Goal: Transaction & Acquisition: Purchase product/service

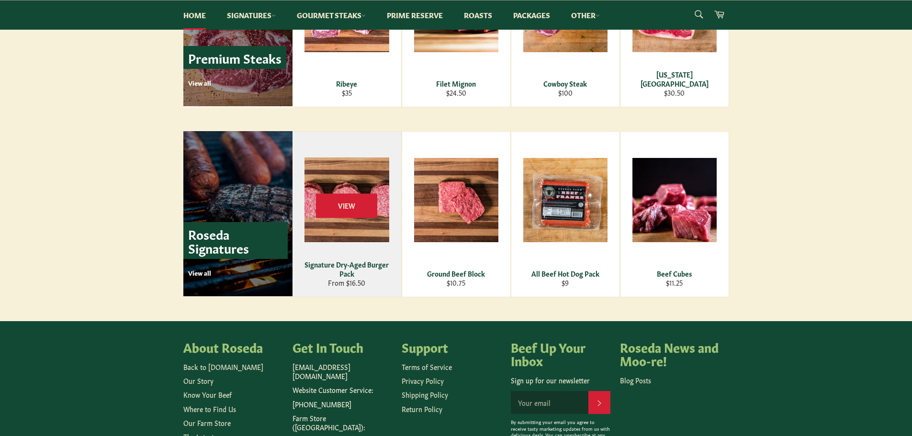
click at [358, 265] on div "Signature Dry-Aged Burger Pack" at bounding box center [346, 269] width 97 height 19
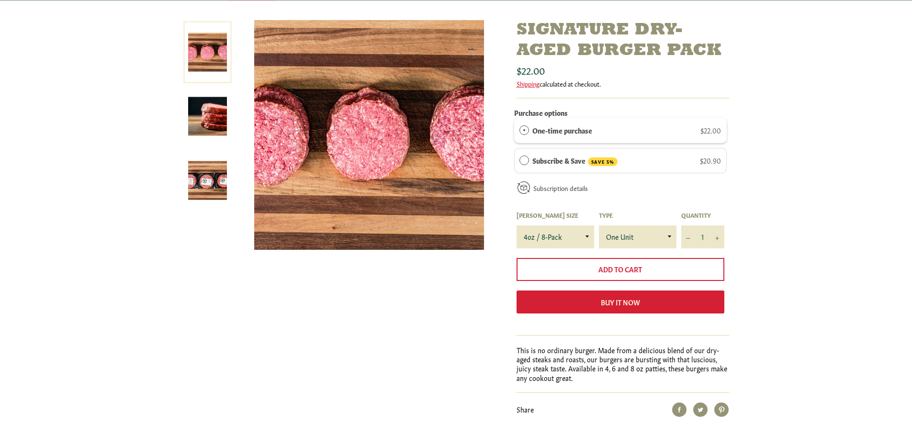
scroll to position [144, 0]
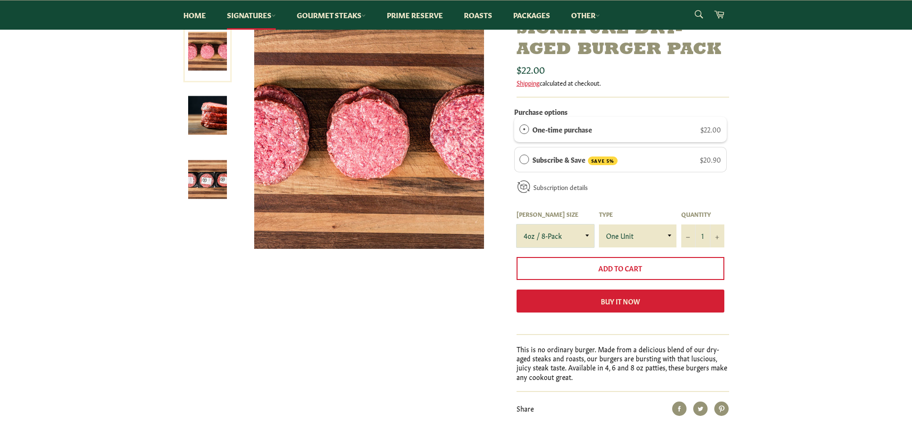
click at [584, 236] on select "4oz / 8-Pack 6oz / 4-Pack 8oz / 4-Pack" at bounding box center [555, 235] width 78 height 23
click at [843, 300] on div "Signature Dry-Aged Burger Pack Sale" at bounding box center [456, 236] width 912 height 435
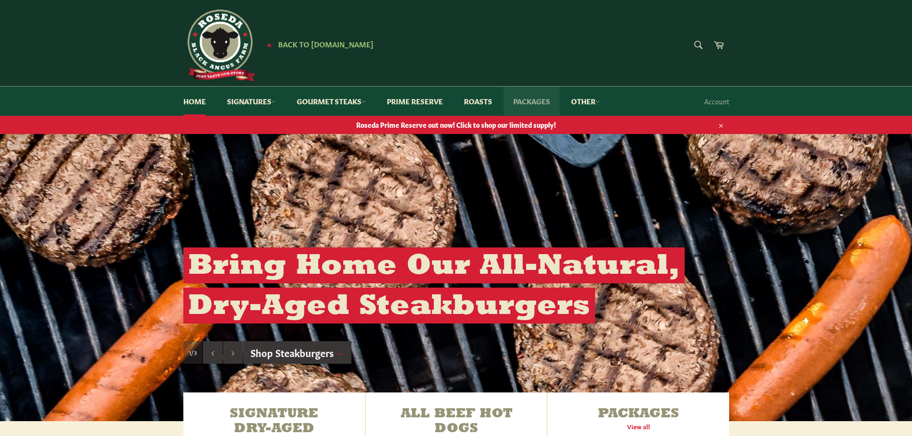
click at [544, 98] on link "Packages" at bounding box center [531, 101] width 56 height 29
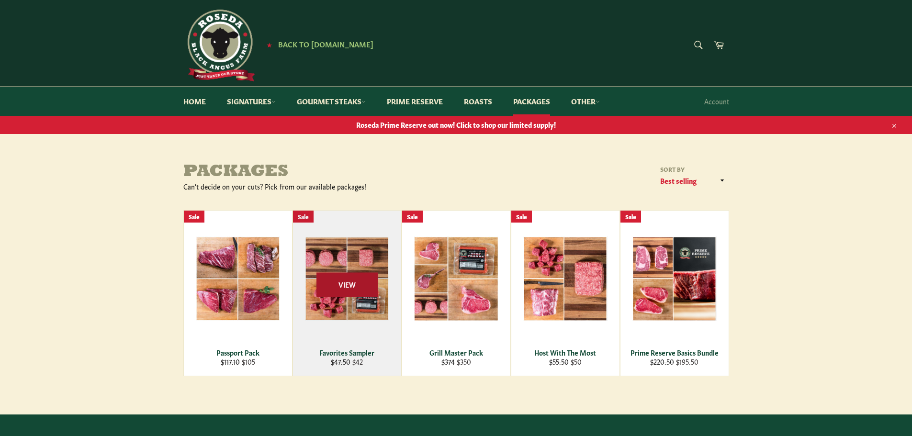
click at [341, 286] on span "View" at bounding box center [346, 284] width 61 height 24
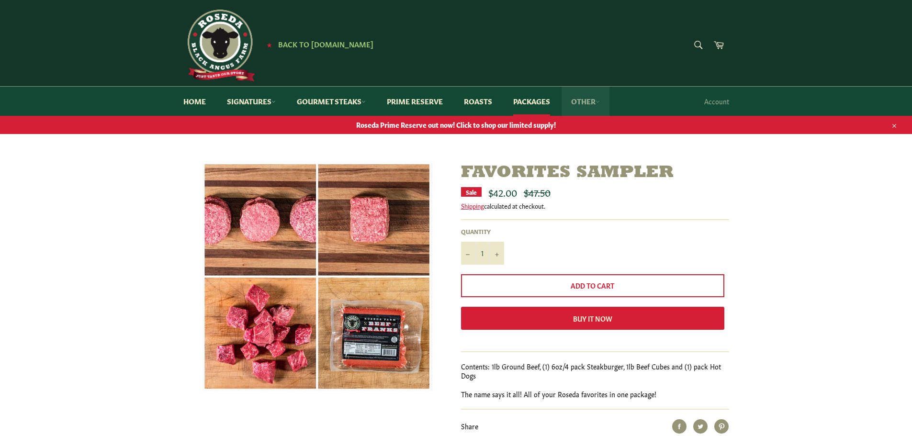
click at [583, 99] on link "Other" at bounding box center [585, 101] width 48 height 29
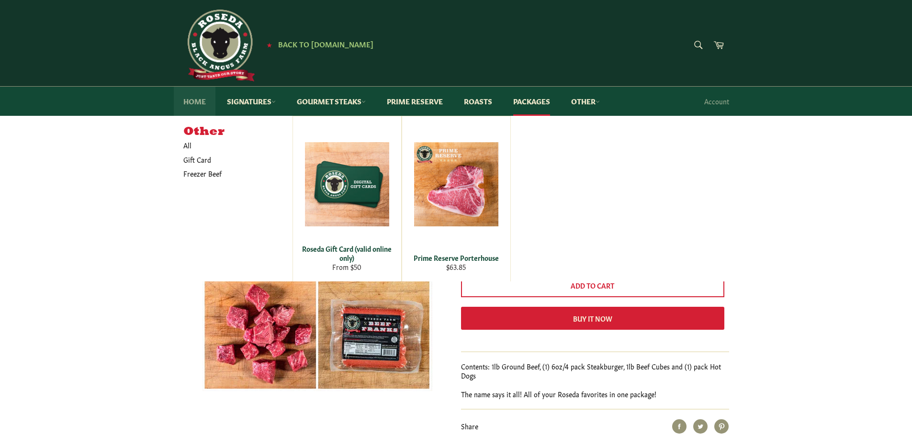
click at [189, 101] on link "Home" at bounding box center [195, 101] width 42 height 29
